Goal: Information Seeking & Learning: Learn about a topic

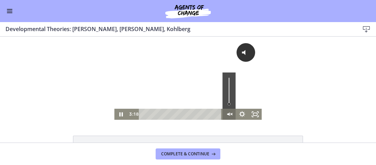
click at [229, 114] on icon "Unmute" at bounding box center [229, 113] width 3 height 3
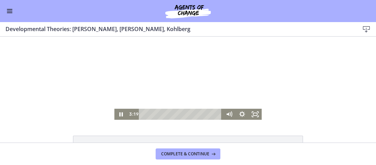
click at [146, 115] on div "Playbar" at bounding box center [181, 114] width 75 height 11
click at [254, 115] on rect "Fullscreen" at bounding box center [256, 114] width 4 height 3
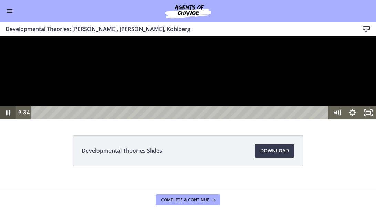
click at [8, 120] on icon "Pause" at bounding box center [8, 112] width 16 height 13
click at [7, 115] on icon "Play Video" at bounding box center [9, 113] width 4 height 6
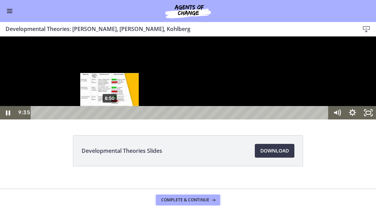
click at [110, 120] on div "8:50" at bounding box center [181, 112] width 289 height 13
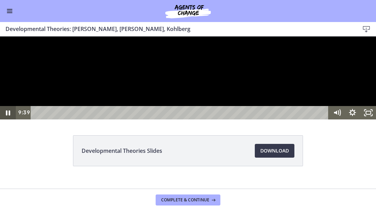
click at [4, 120] on icon "Pause" at bounding box center [8, 112] width 16 height 13
click at [4, 120] on icon "Play Video" at bounding box center [9, 112] width 16 height 13
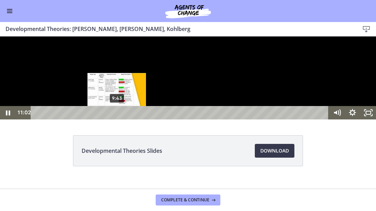
click at [117, 120] on div "9:43" at bounding box center [181, 112] width 289 height 13
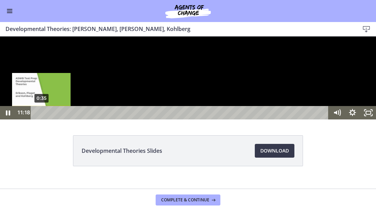
click at [41, 120] on div "0:35" at bounding box center [181, 112] width 289 height 13
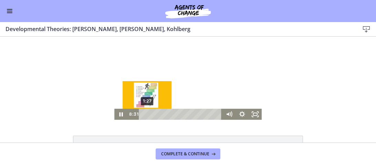
click at [145, 115] on div "1:27" at bounding box center [181, 114] width 75 height 11
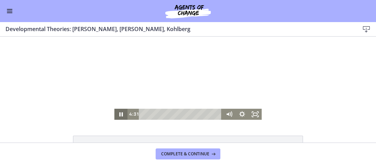
click at [118, 112] on icon "Pause" at bounding box center [120, 114] width 13 height 11
